Goal: Information Seeking & Learning: Understand process/instructions

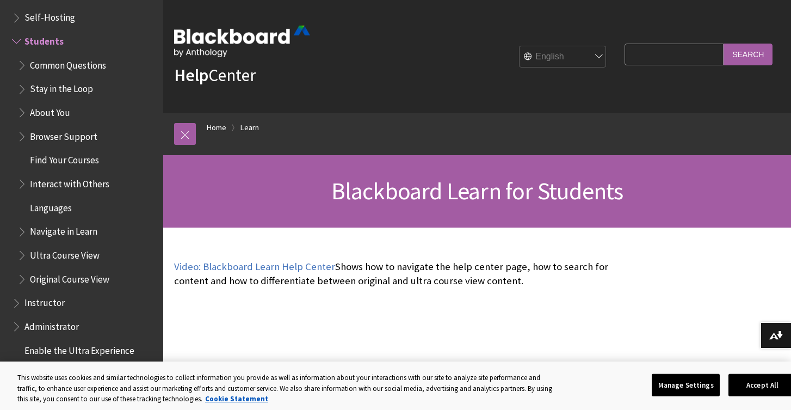
click at [659, 41] on fieldset "Search Query Search" at bounding box center [698, 56] width 161 height 33
click at [659, 48] on input "Search Query" at bounding box center [674, 54] width 99 height 21
click at [748, 54] on input "Search" at bounding box center [748, 54] width 49 height 21
click at [753, 63] on input "Search" at bounding box center [748, 54] width 49 height 21
click at [660, 53] on input "how to you delete a file you added to an assignment" at bounding box center [674, 54] width 99 height 21
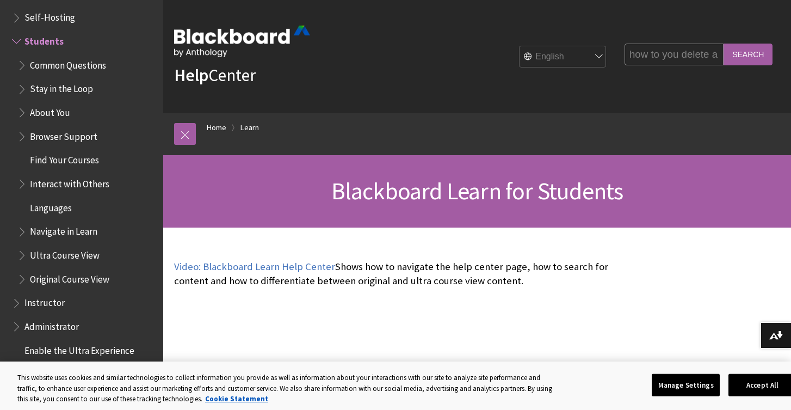
click at [698, 58] on input "how to you delete a file you added to an assignment" at bounding box center [674, 54] width 99 height 21
click at [720, 57] on input "how to you delete a file you added to an assignment" at bounding box center [674, 54] width 99 height 21
drag, startPoint x: 721, startPoint y: 58, endPoint x: 631, endPoint y: 62, distance: 89.9
click at [631, 62] on fieldset "Search Query how to you delete a file you added to an assignment Search" at bounding box center [698, 56] width 161 height 33
type input "how to you delete a file"
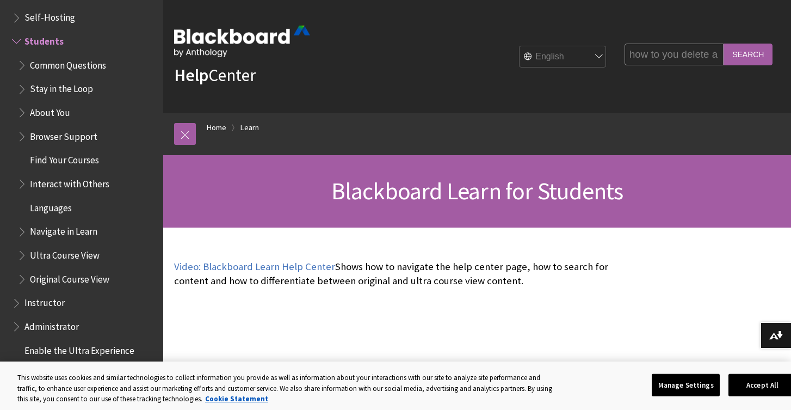
click at [748, 54] on input "Search" at bounding box center [748, 54] width 49 height 21
click at [757, 57] on input "Search" at bounding box center [748, 54] width 49 height 21
click at [741, 53] on input "Search" at bounding box center [748, 54] width 49 height 21
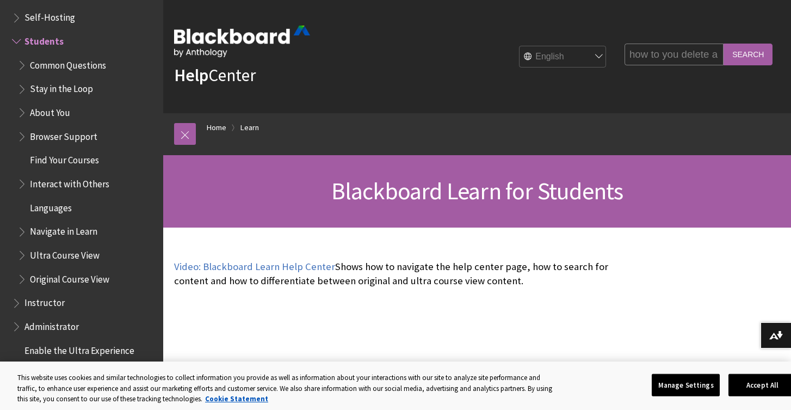
click at [741, 53] on input "Search" at bounding box center [748, 54] width 49 height 21
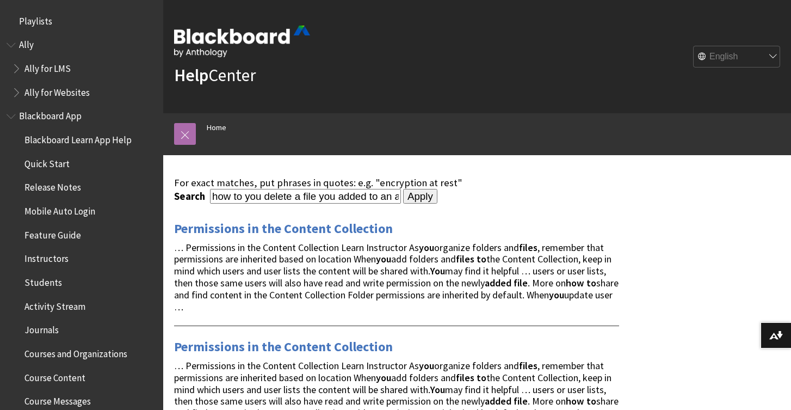
click at [183, 129] on link at bounding box center [185, 134] width 22 height 22
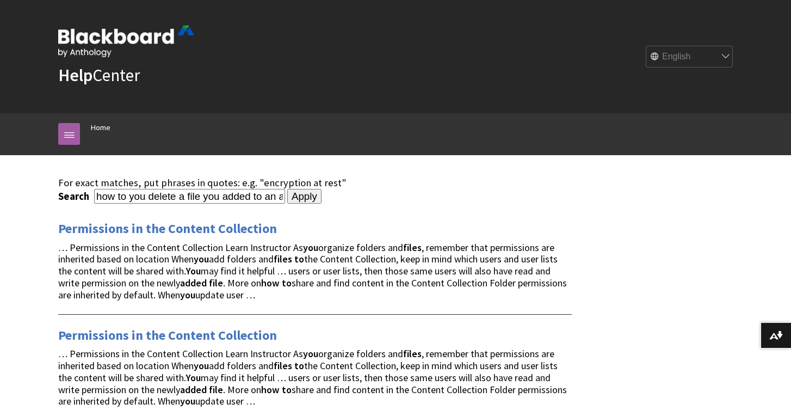
click at [82, 135] on ol "Home" at bounding box center [406, 129] width 653 height 32
click at [79, 136] on link at bounding box center [69, 134] width 22 height 22
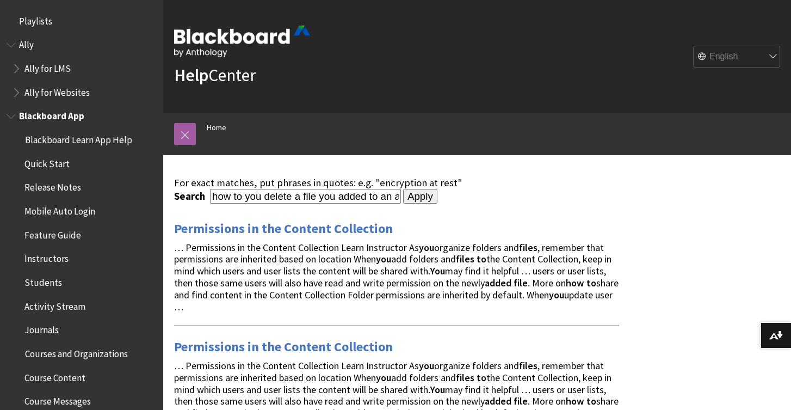
click at [71, 116] on span "Blackboard App" at bounding box center [51, 114] width 65 height 15
click at [79, 138] on span "Blackboard Learn App Help" at bounding box center [77, 138] width 107 height 15
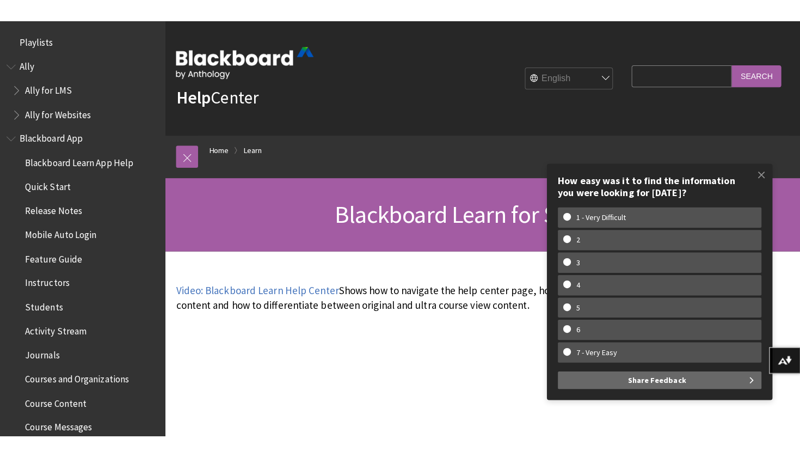
scroll to position [1032, 0]
